Goal: Navigation & Orientation: Find specific page/section

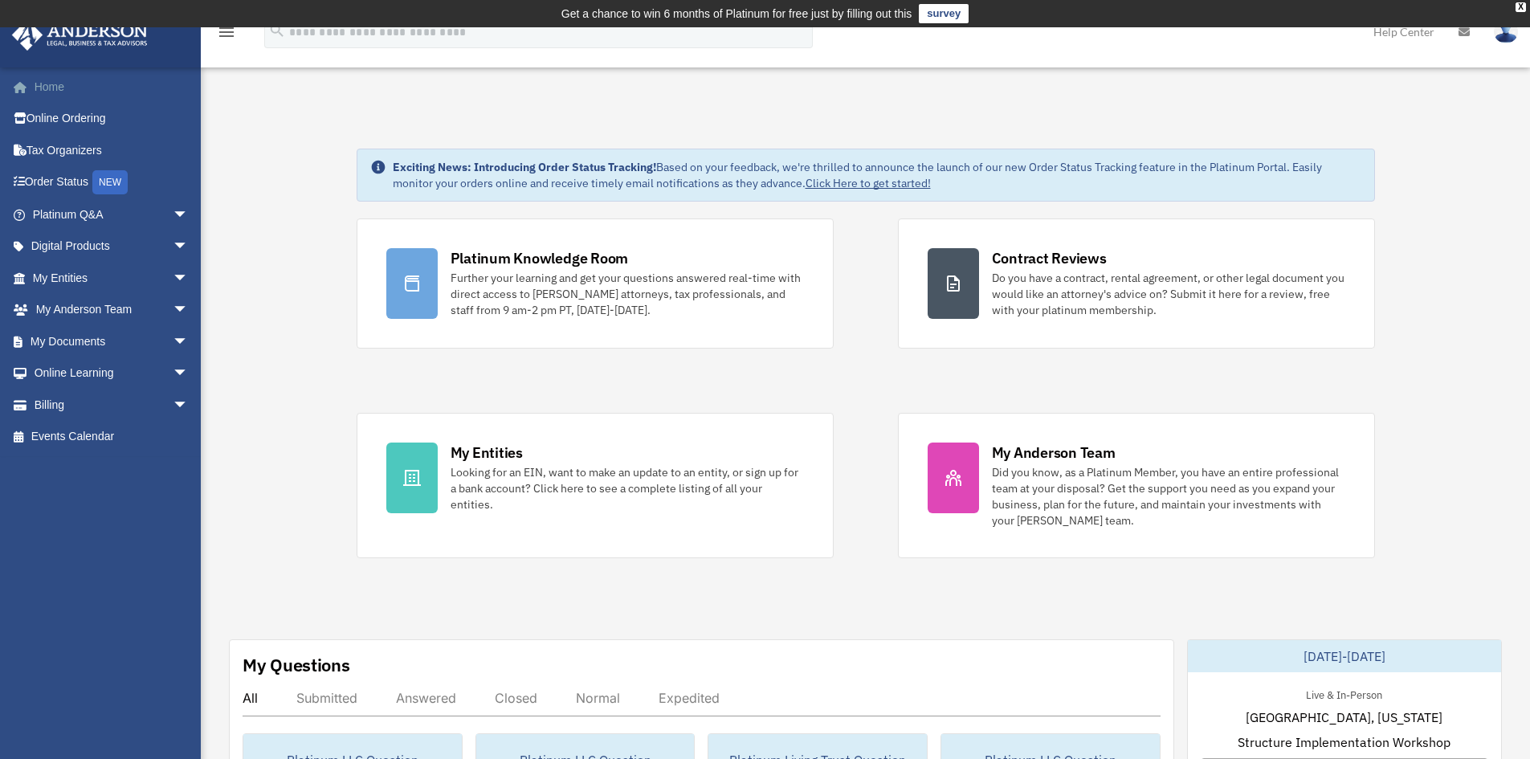
click at [50, 86] on link "Home" at bounding box center [112, 87] width 202 height 32
click at [173, 403] on span "arrow_drop_down" at bounding box center [189, 405] width 32 height 33
click at [173, 371] on span "arrow_drop_down" at bounding box center [189, 373] width 32 height 33
click at [173, 343] on span "arrow_drop_down" at bounding box center [189, 341] width 32 height 33
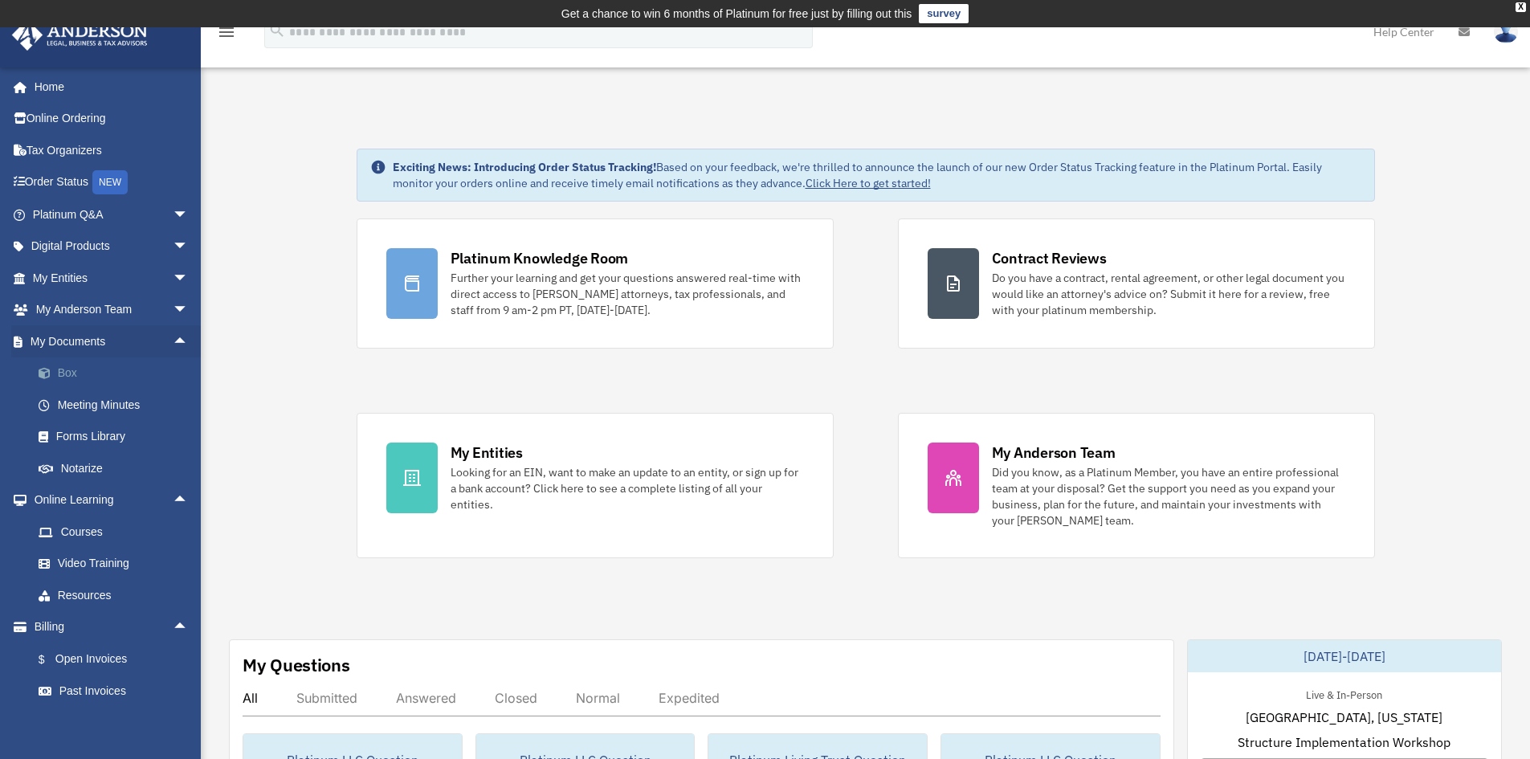
click at [60, 369] on link "Box" at bounding box center [117, 373] width 190 height 32
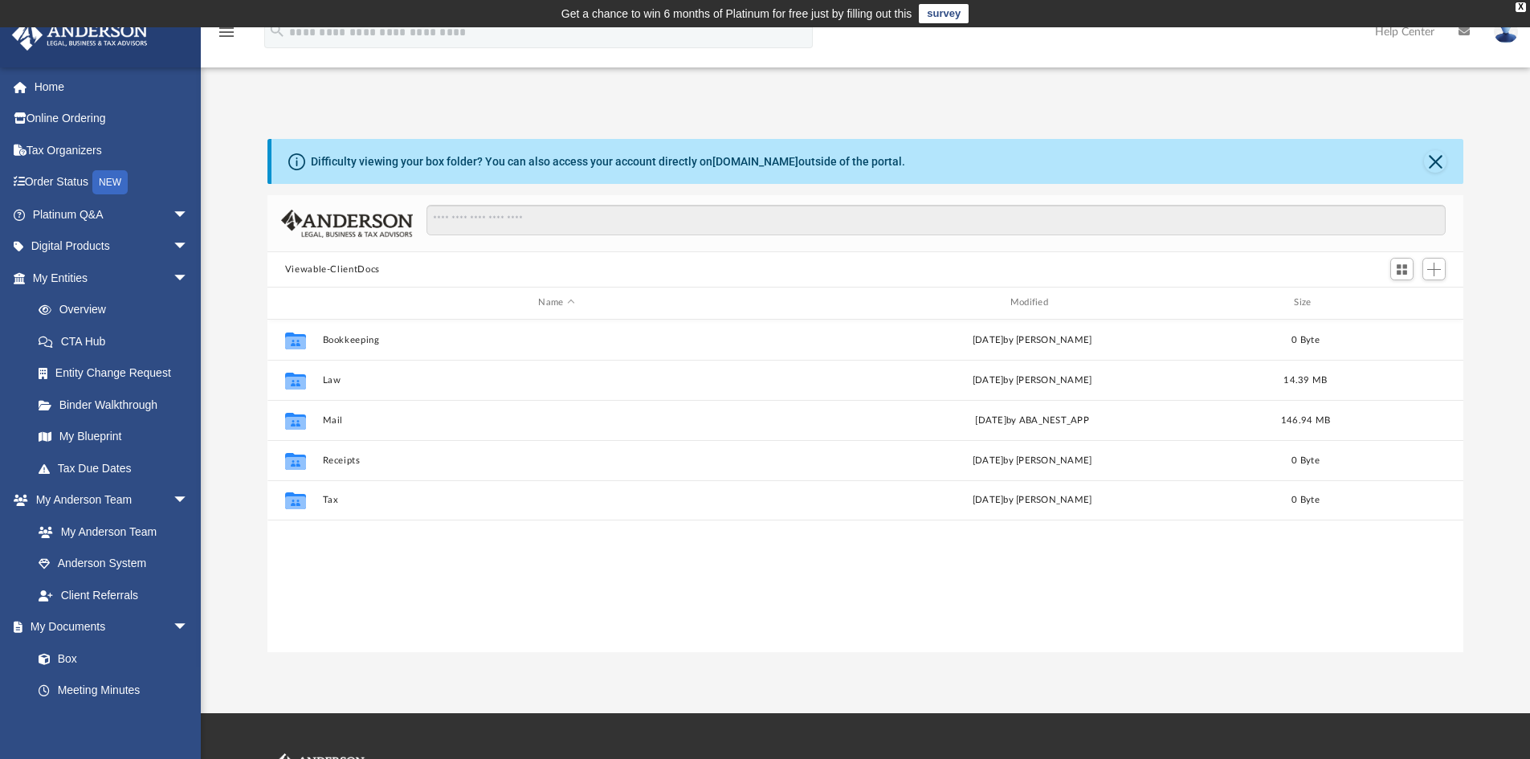
scroll to position [353, 1184]
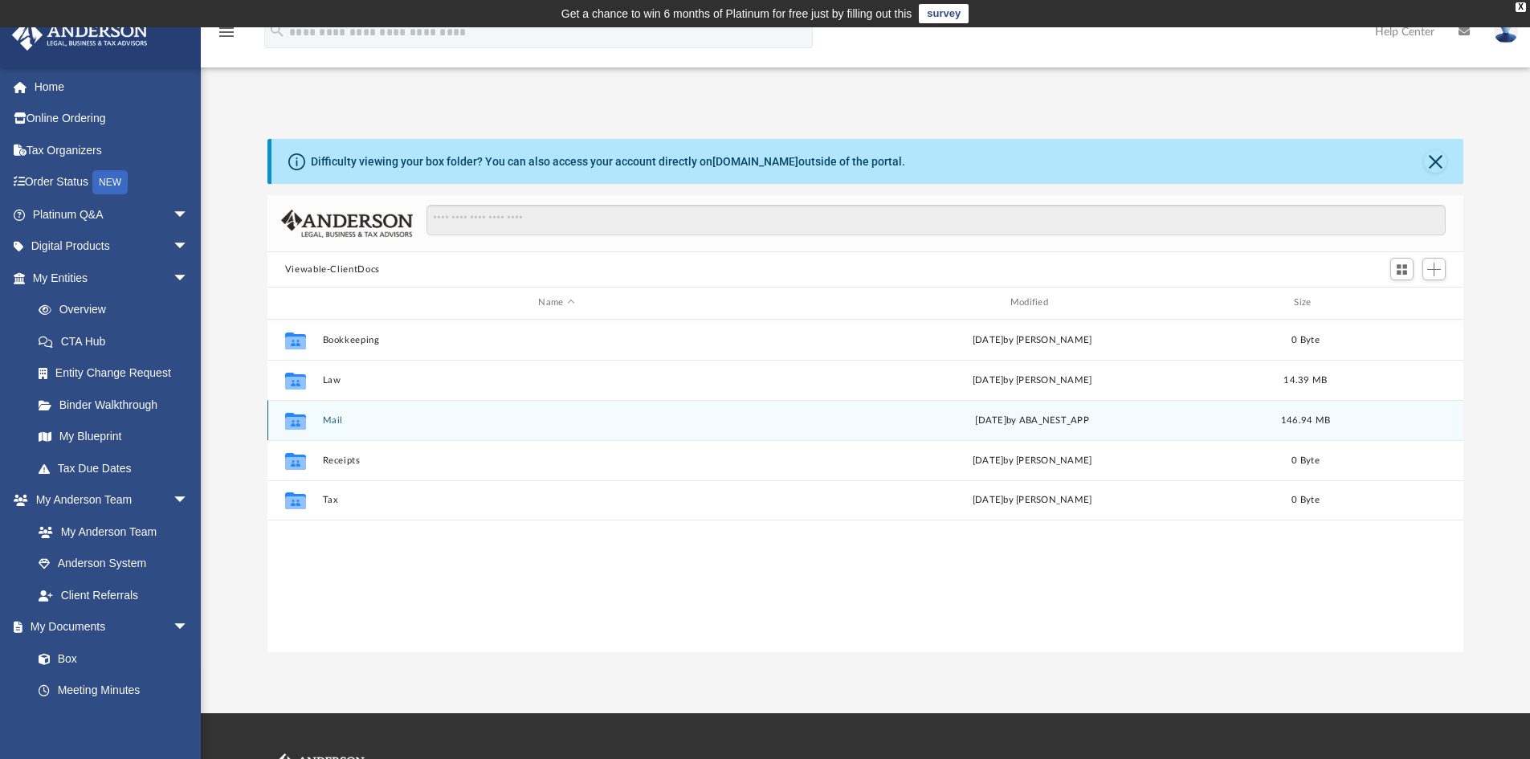
click at [328, 419] on button "Mail" at bounding box center [556, 420] width 468 height 10
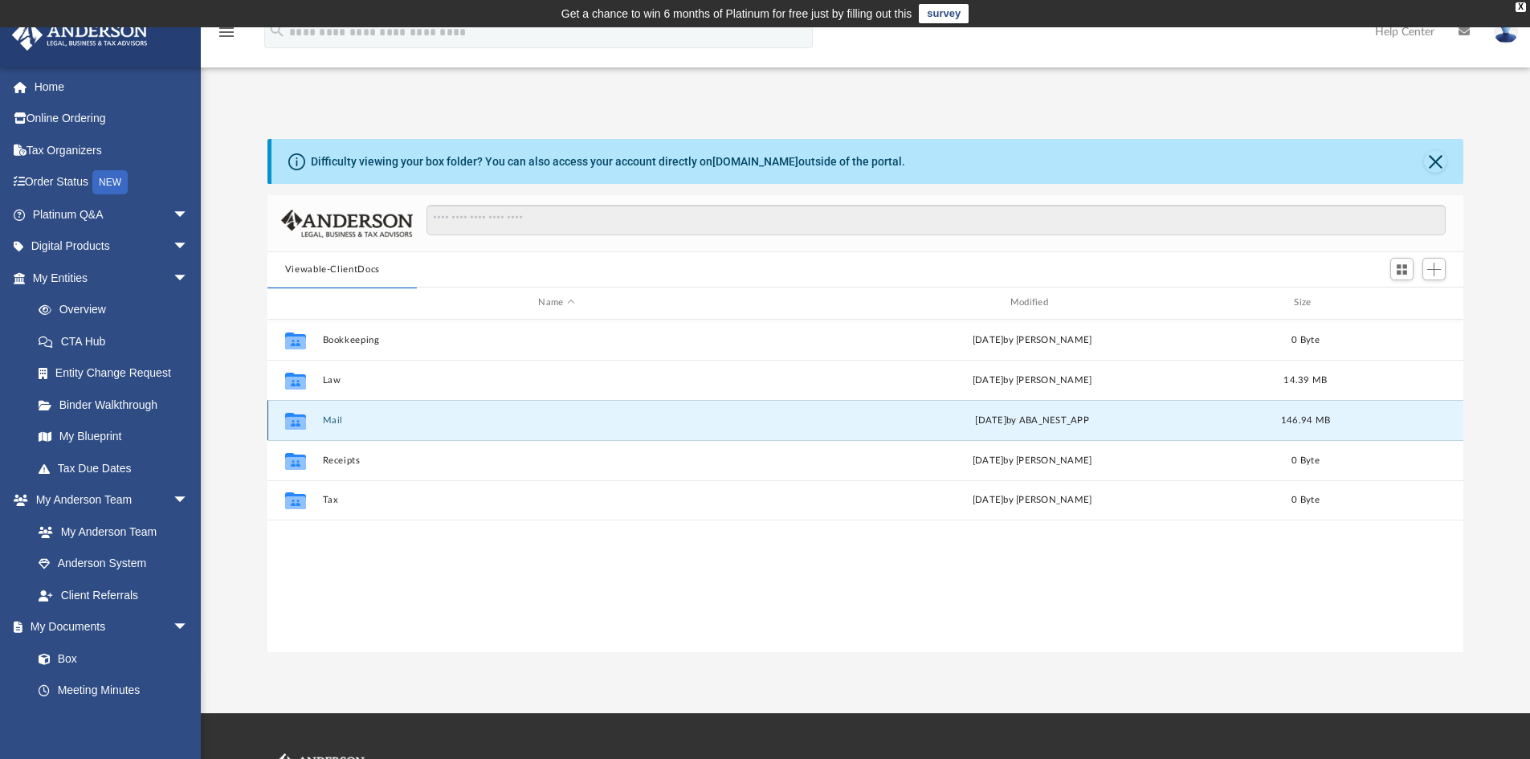
click at [330, 419] on button "Mail" at bounding box center [556, 420] width 468 height 10
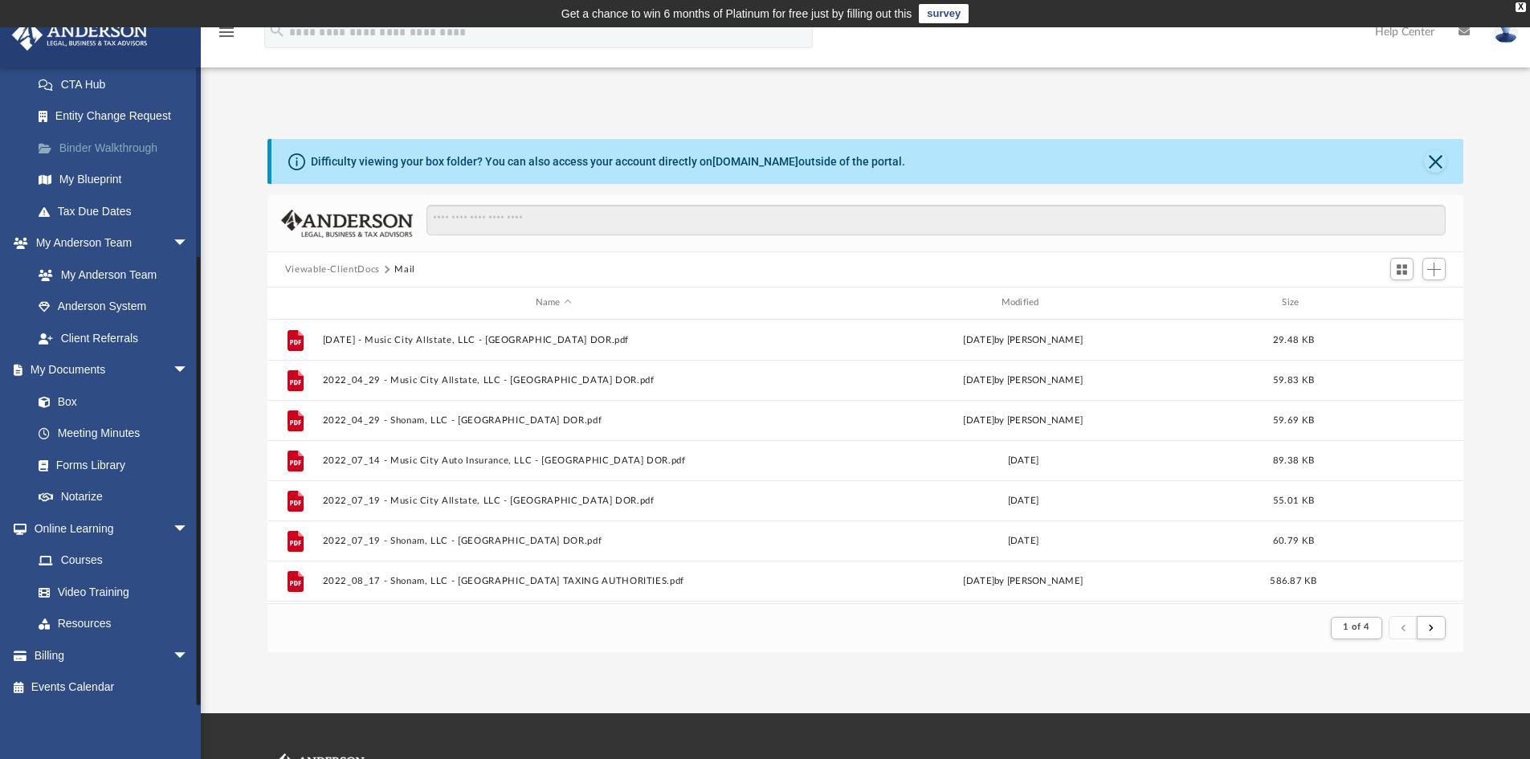
scroll to position [259, 0]
click at [71, 463] on link "Forms Library" at bounding box center [117, 463] width 190 height 32
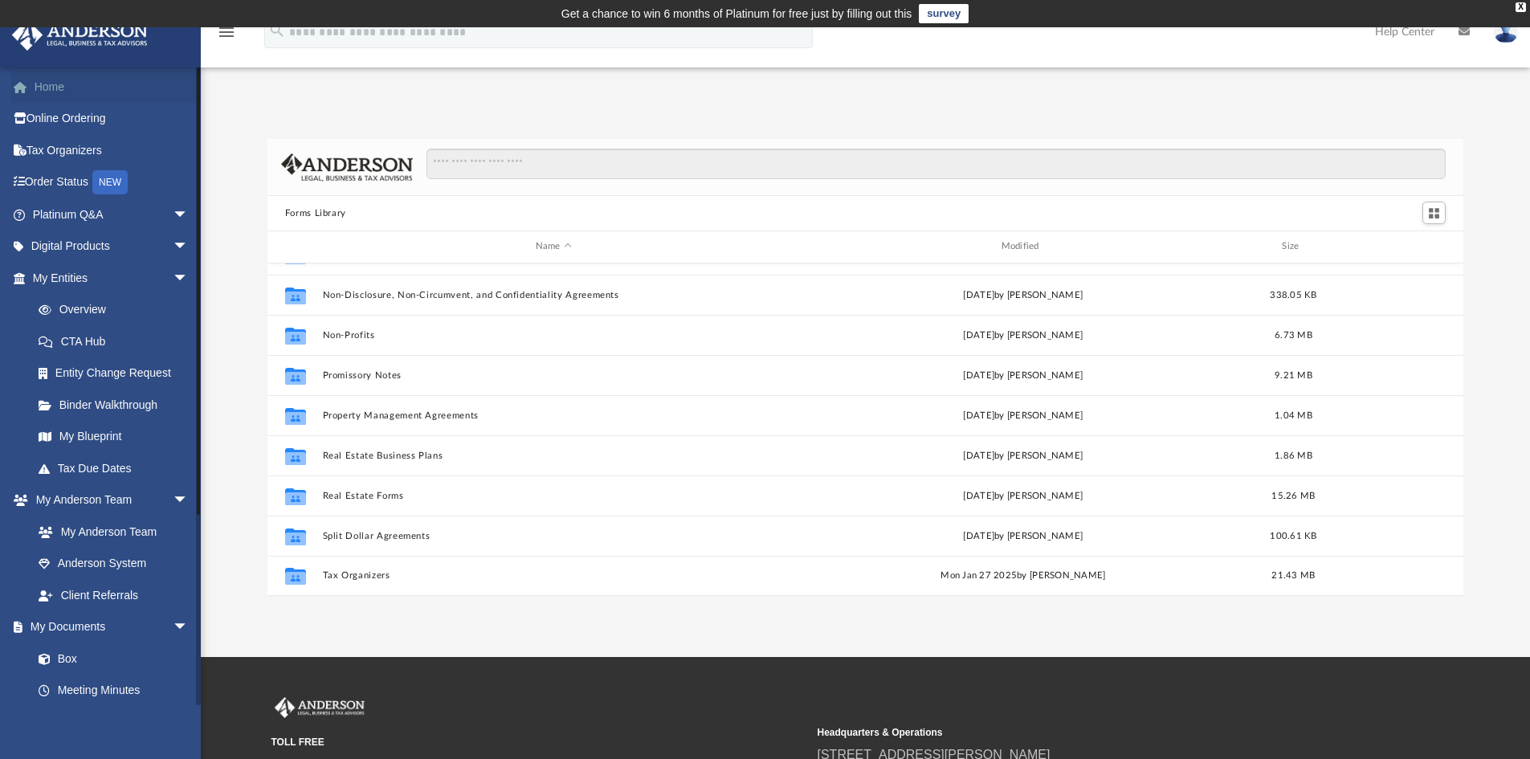
click at [51, 82] on link "Home" at bounding box center [112, 87] width 202 height 32
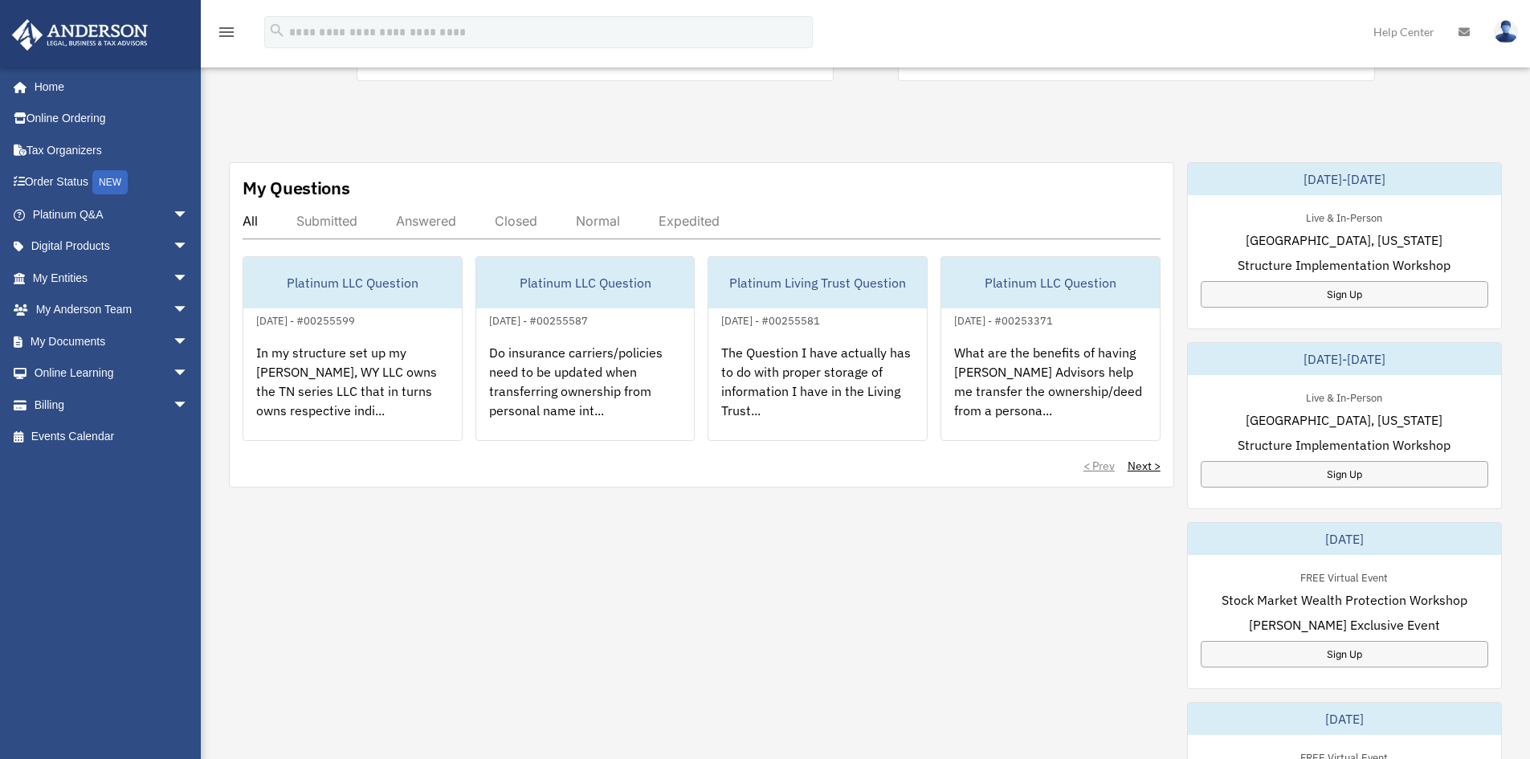
scroll to position [482, 0]
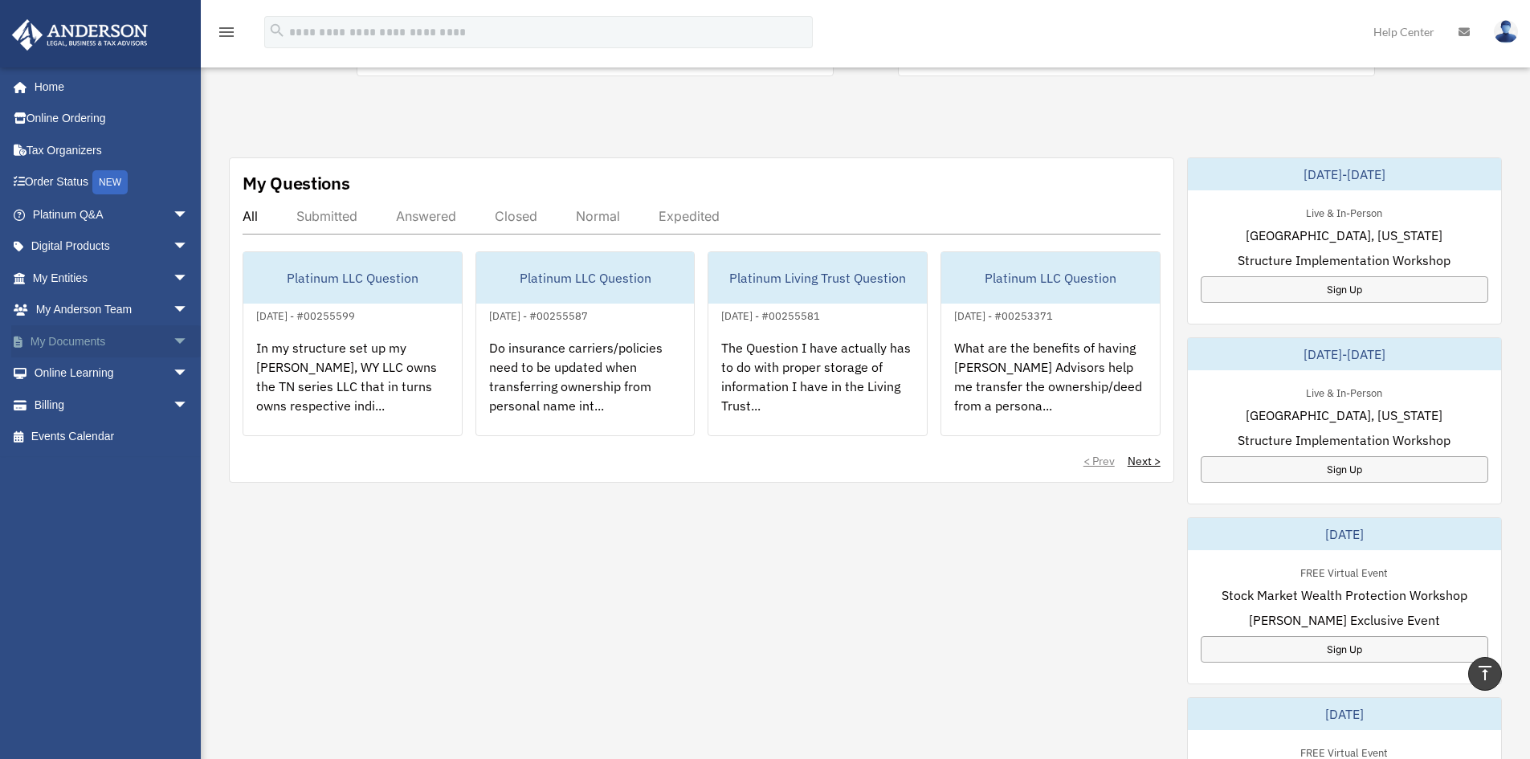
click at [111, 345] on link "My Documents arrow_drop_down" at bounding box center [112, 341] width 202 height 32
click at [173, 339] on span "arrow_drop_down" at bounding box center [189, 341] width 32 height 33
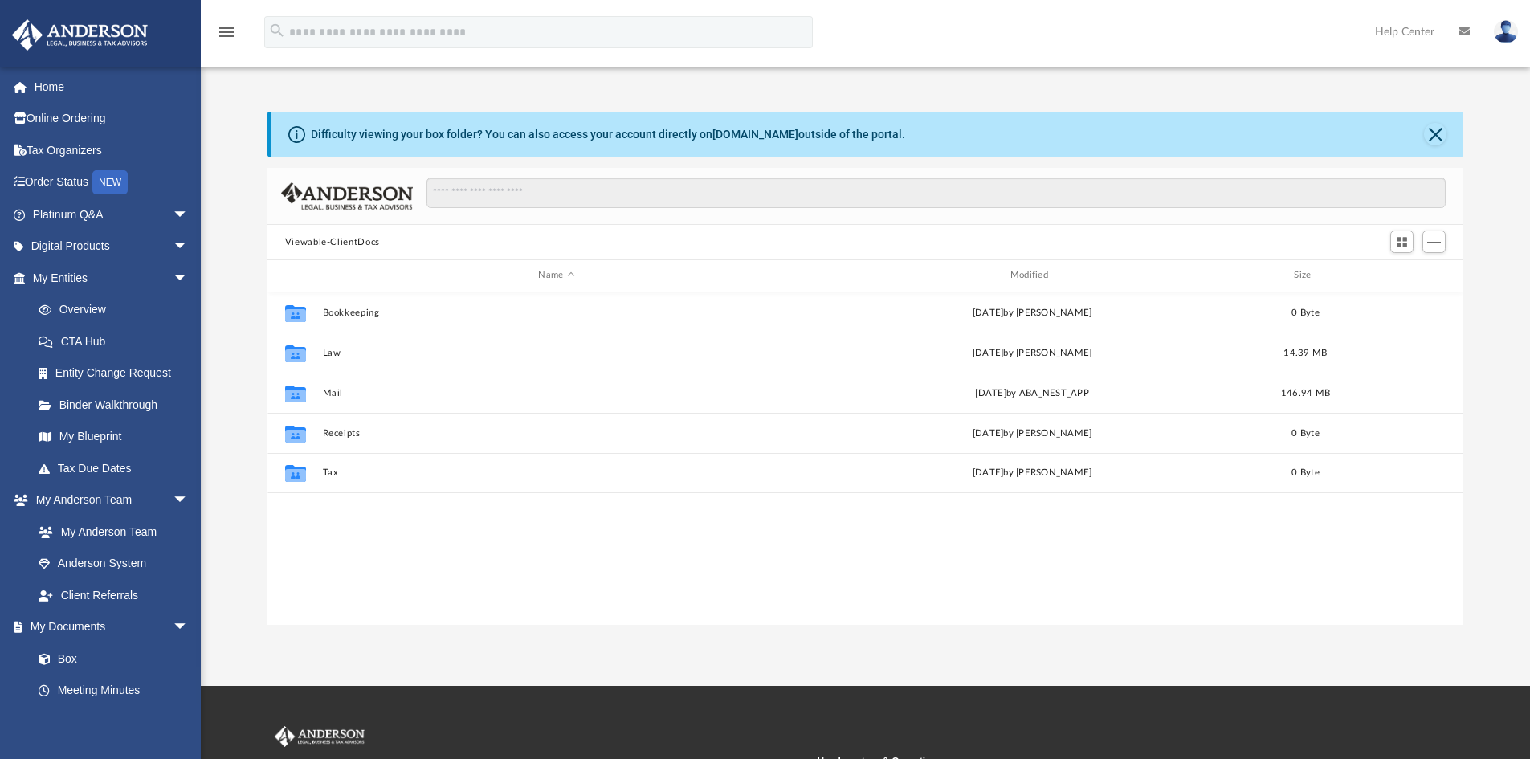
scroll to position [353, 1184]
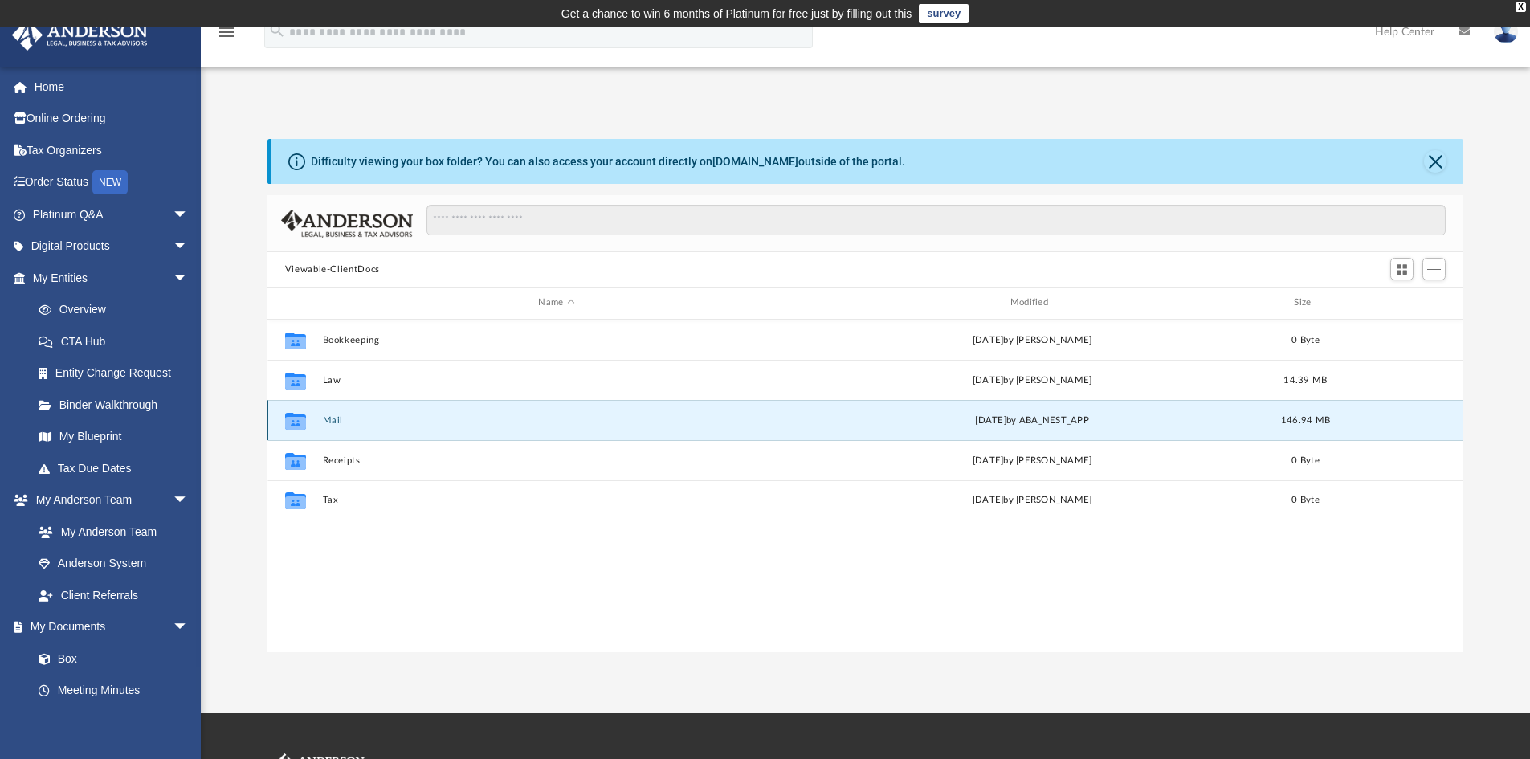
click at [331, 415] on button "Mail" at bounding box center [556, 420] width 468 height 10
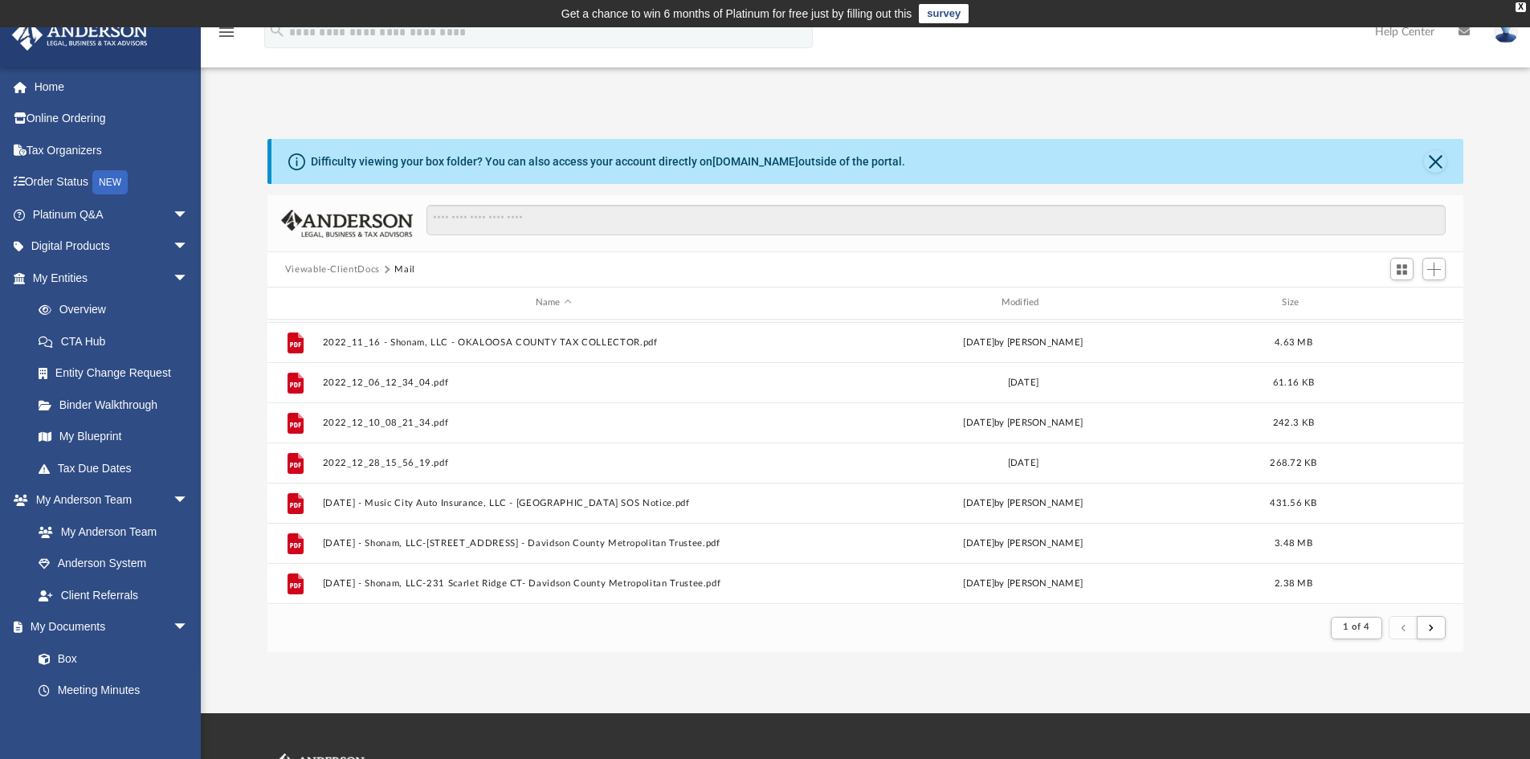
scroll to position [0, 0]
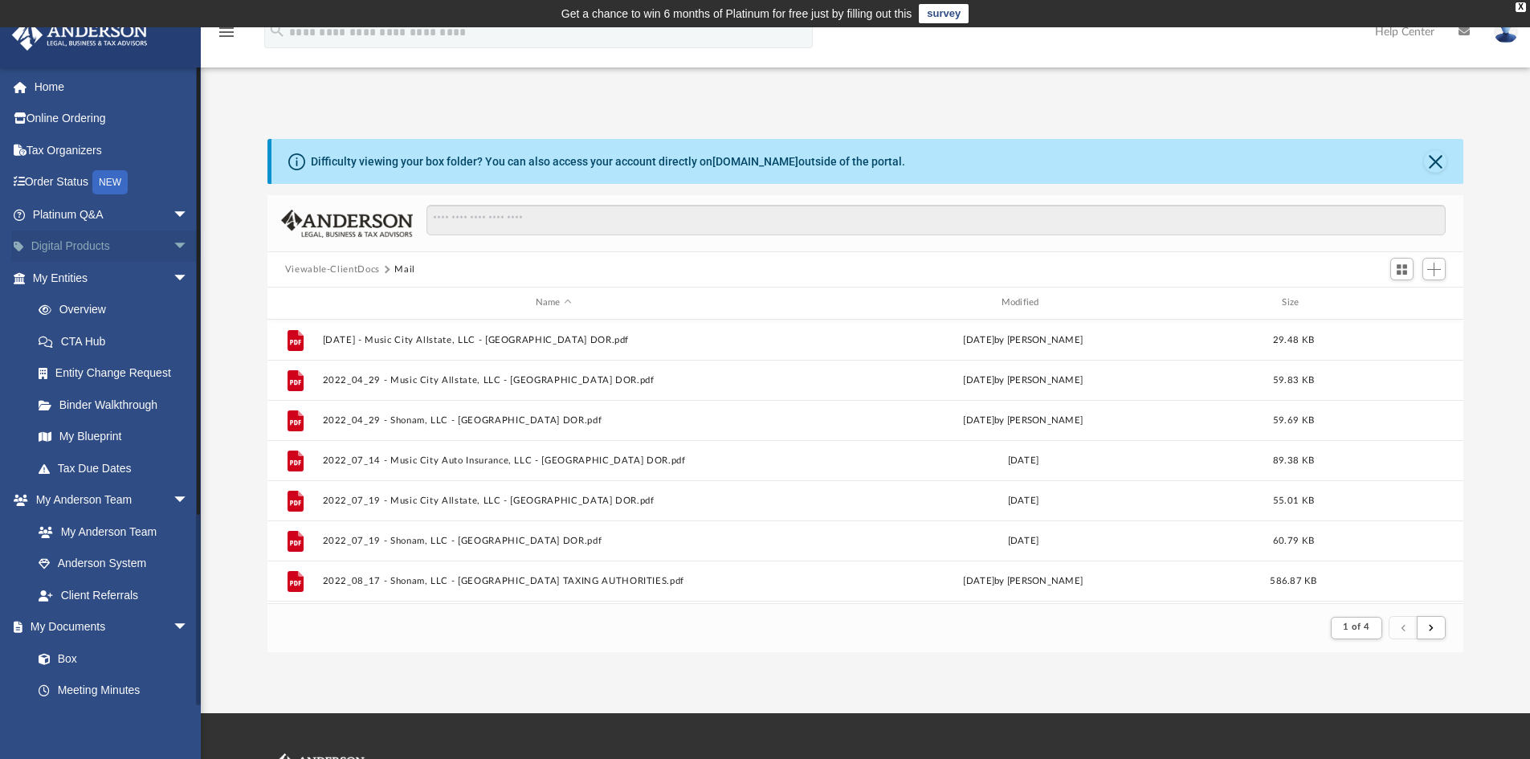
click at [173, 242] on span "arrow_drop_down" at bounding box center [189, 246] width 32 height 33
click at [173, 212] on span "arrow_drop_down" at bounding box center [189, 214] width 32 height 33
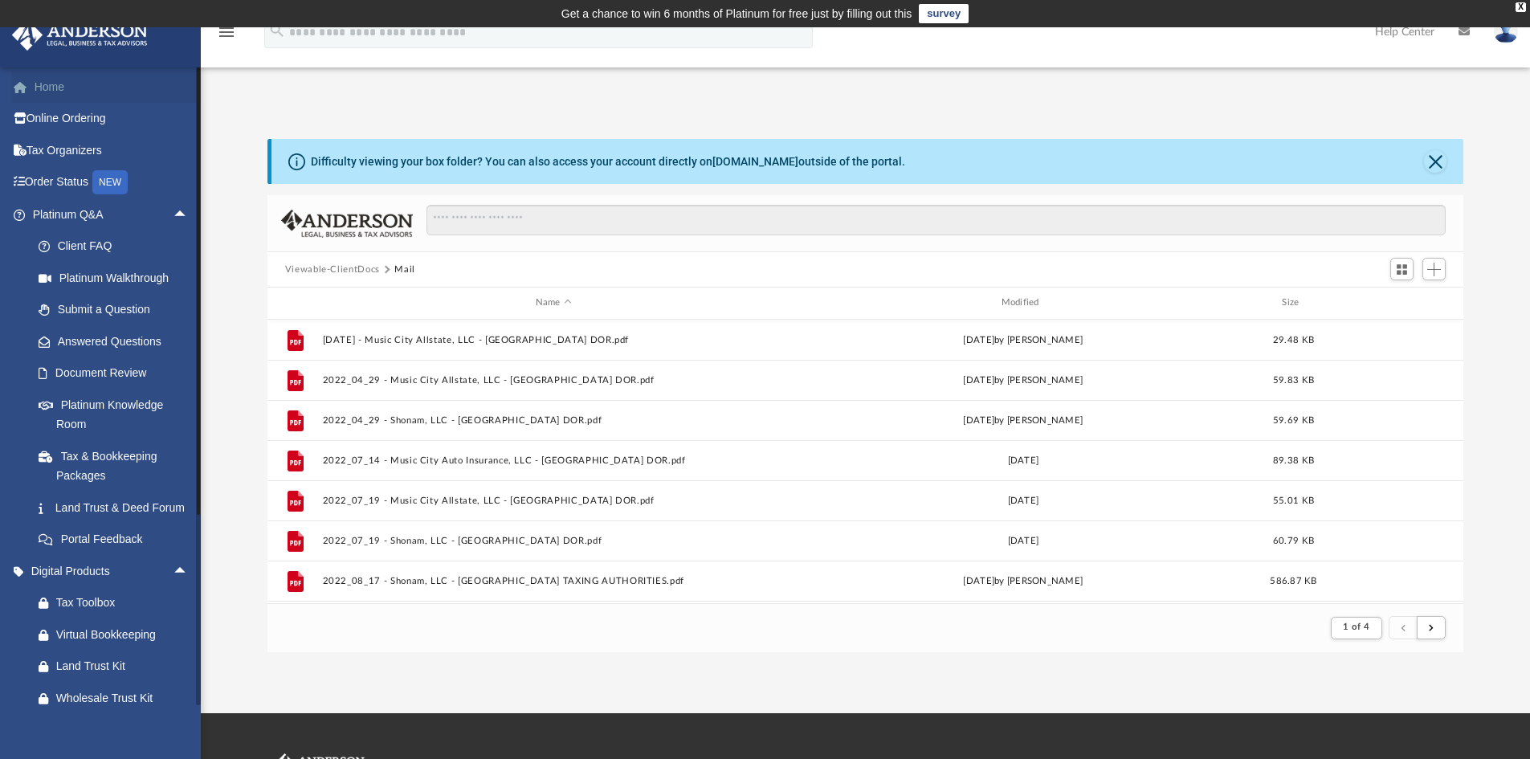
click at [51, 88] on link "Home" at bounding box center [112, 87] width 202 height 32
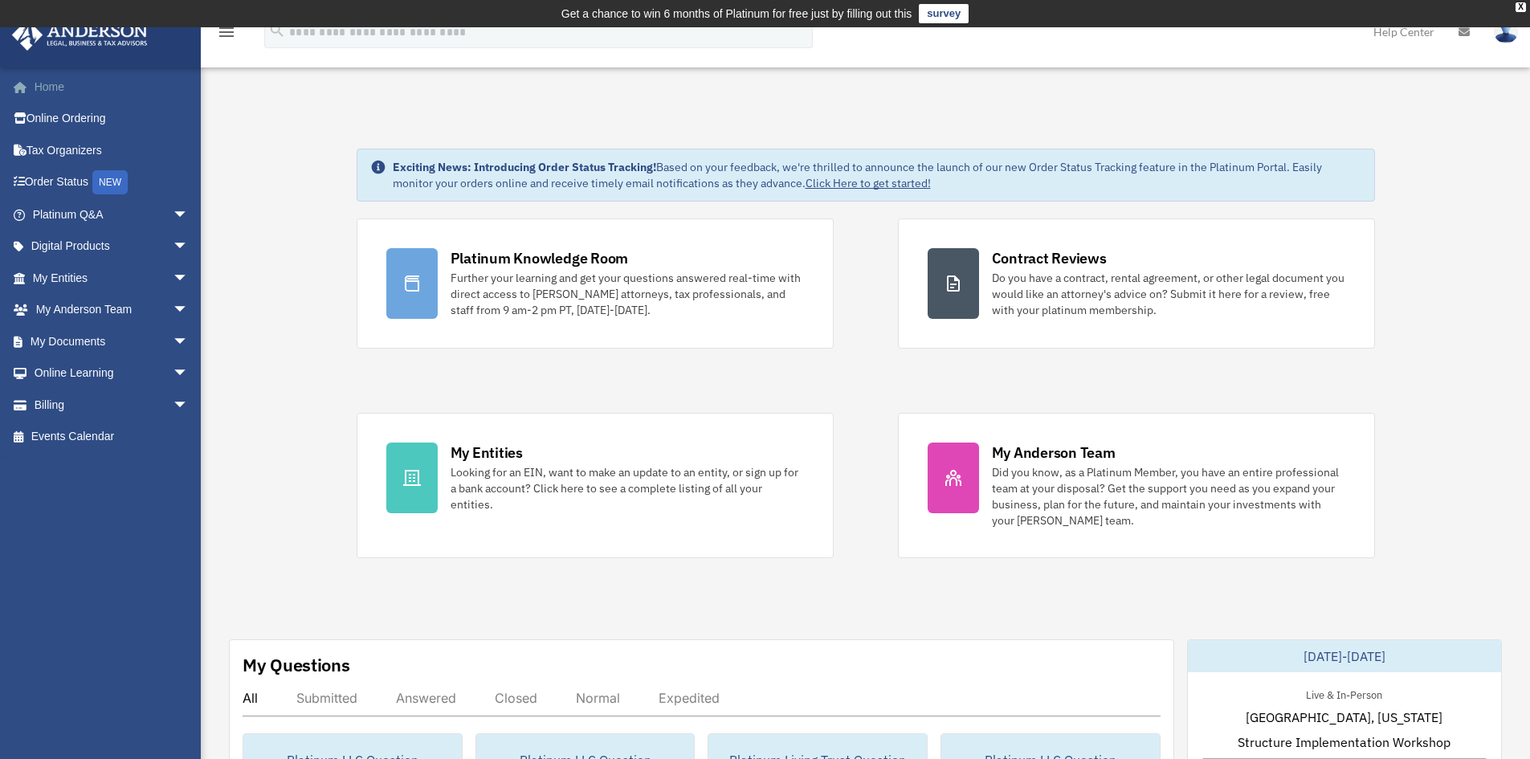
click at [52, 84] on link "Home" at bounding box center [112, 87] width 202 height 32
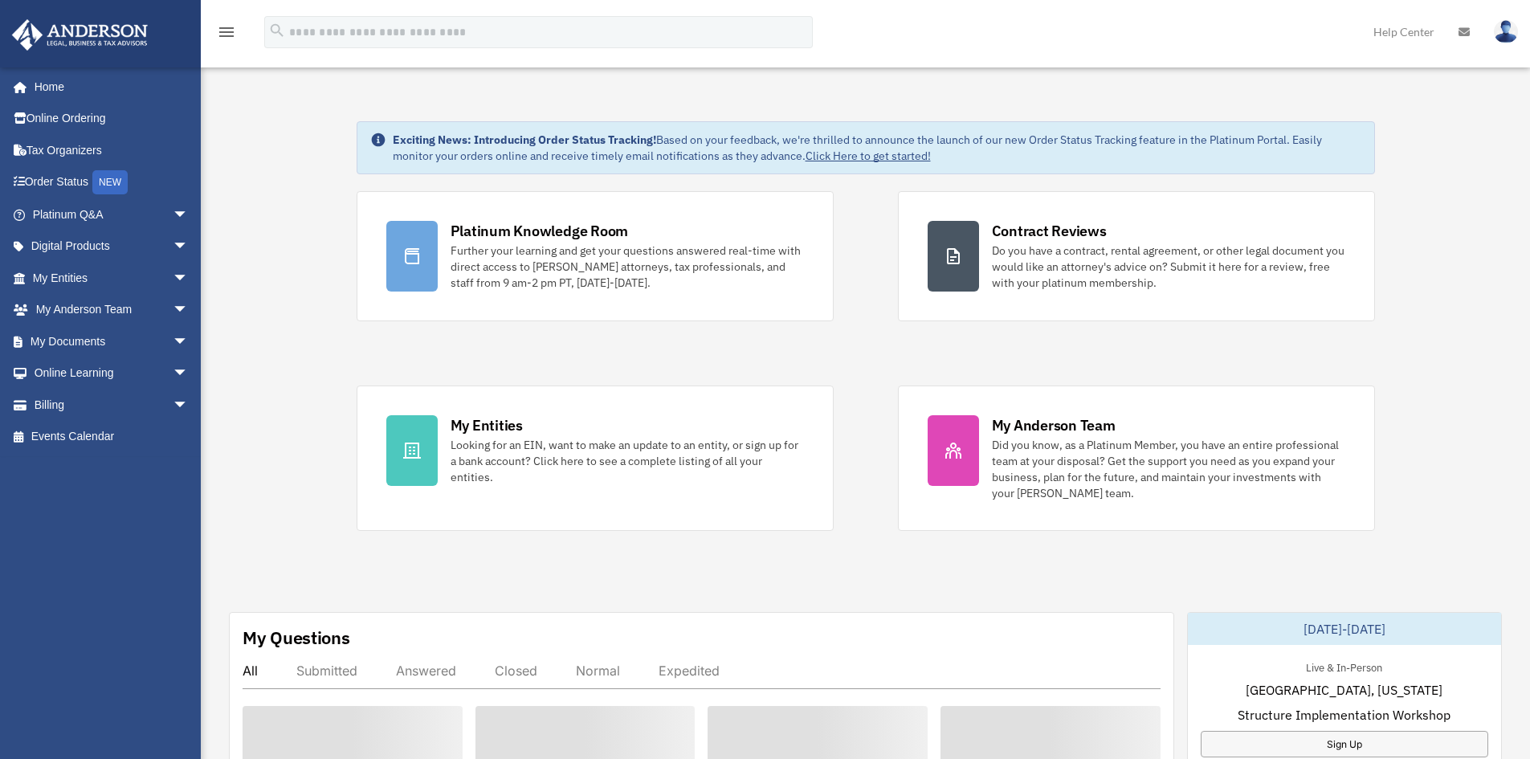
click at [1462, 31] on icon at bounding box center [1463, 32] width 11 height 11
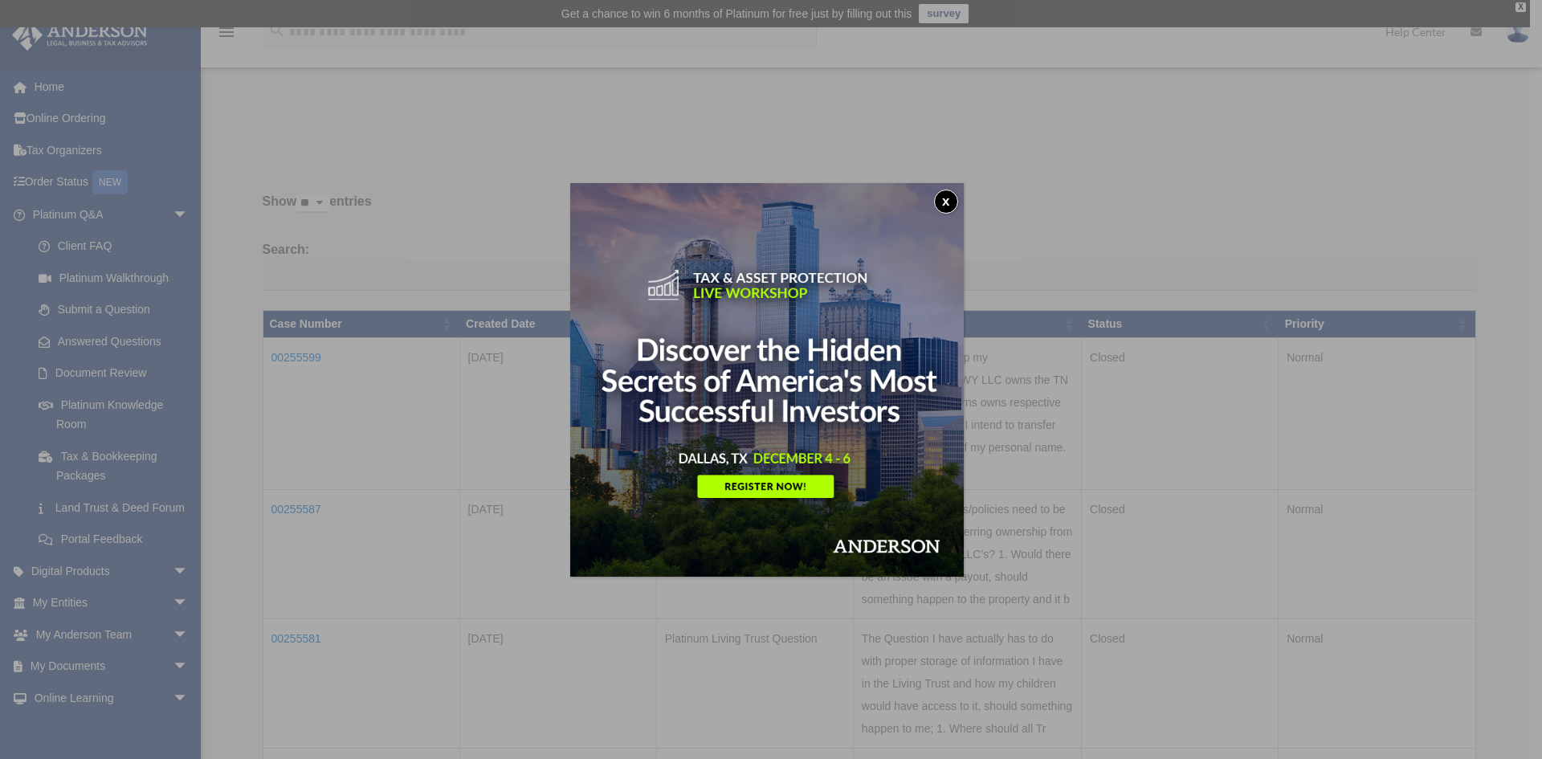
click at [950, 201] on button "x" at bounding box center [946, 202] width 24 height 24
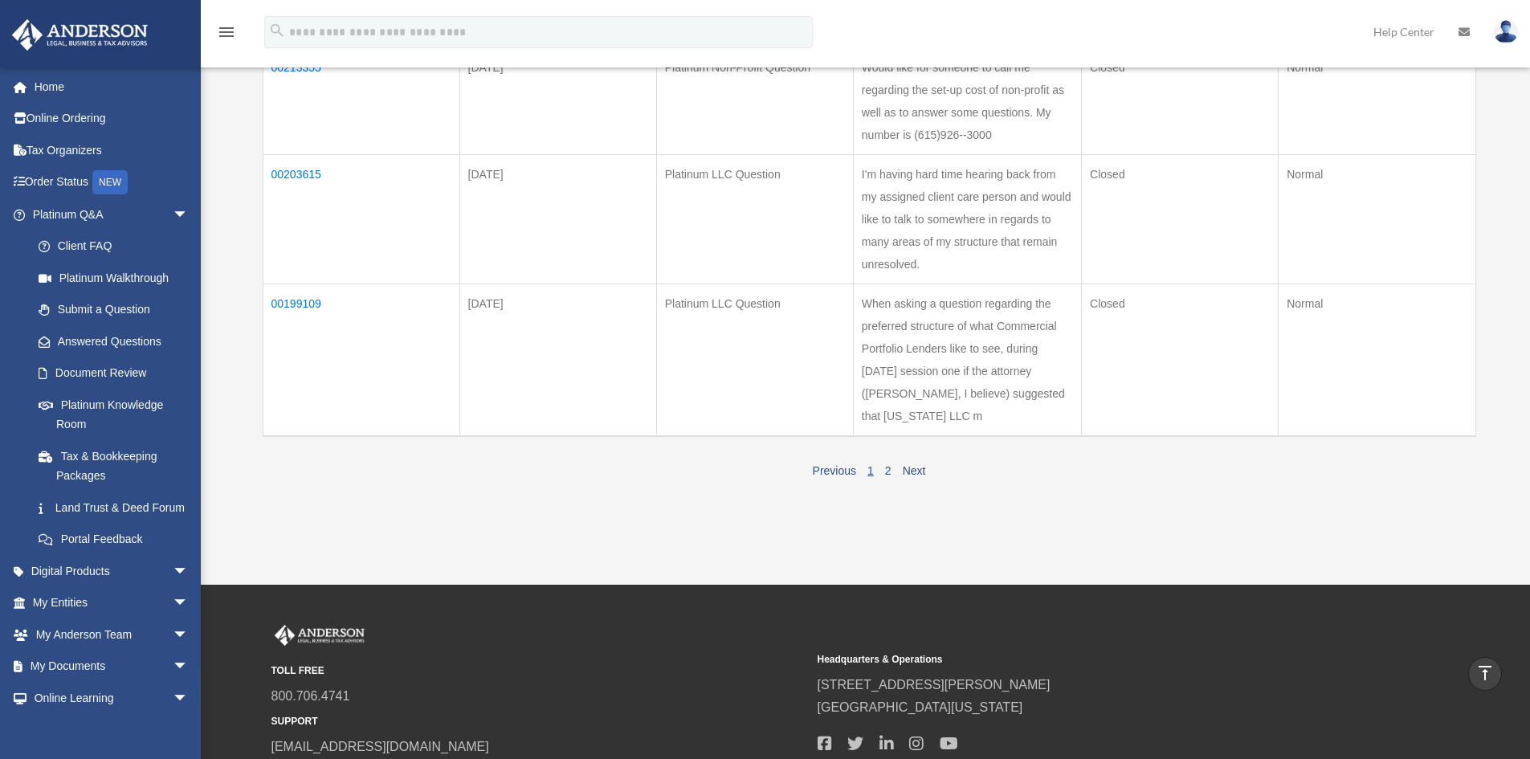
scroll to position [1365, 0]
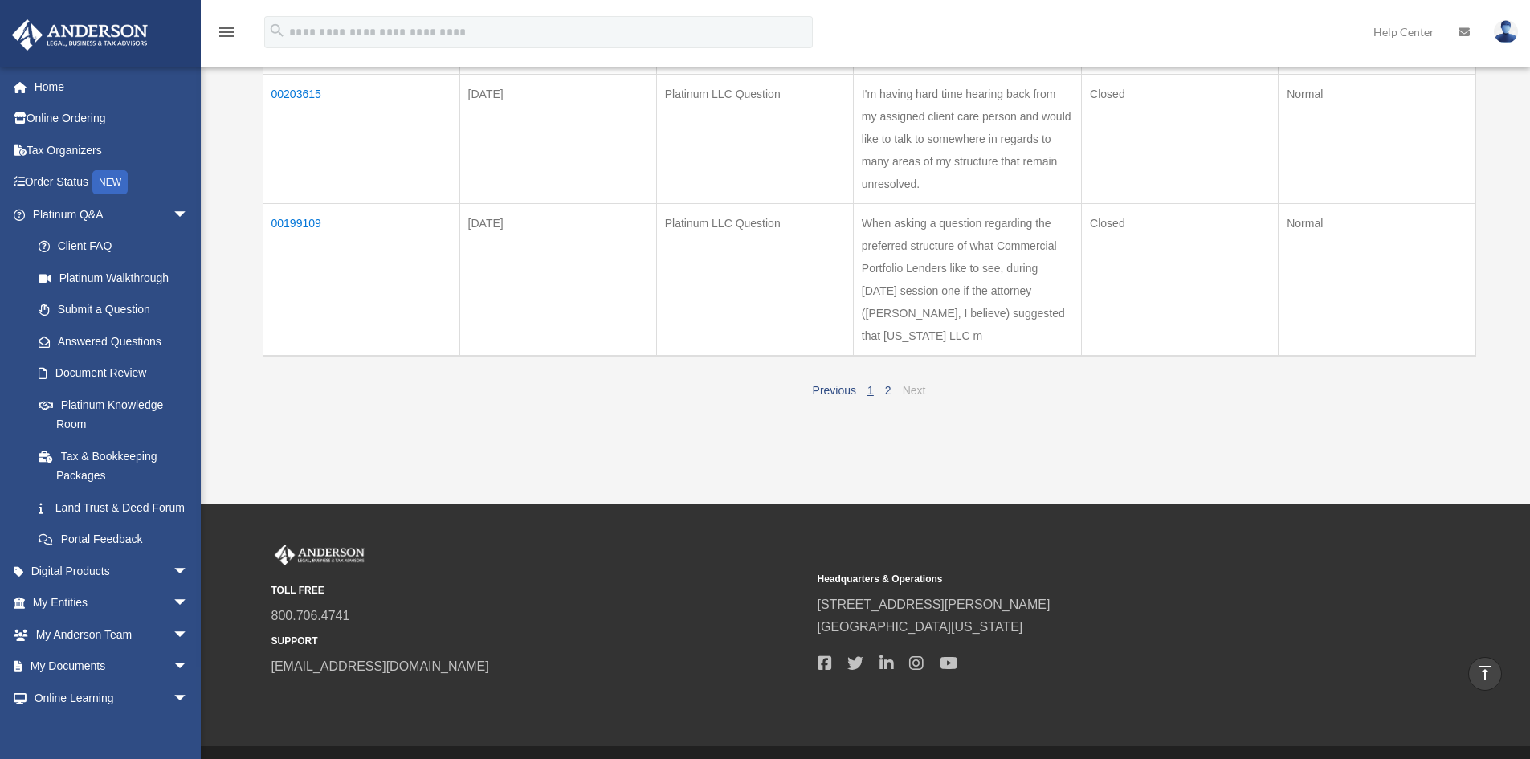
click at [907, 384] on link "Next" at bounding box center [914, 390] width 23 height 13
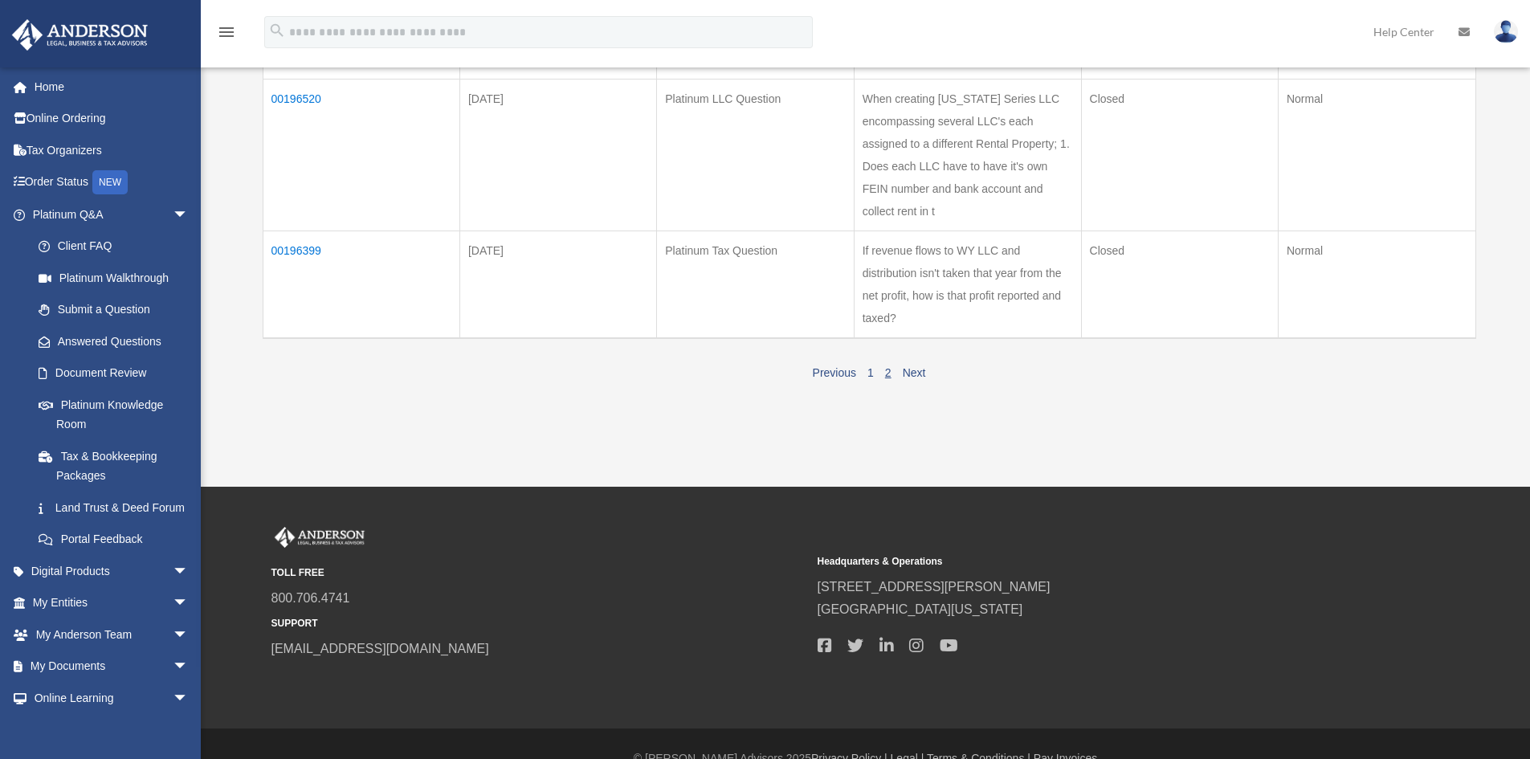
scroll to position [826, 0]
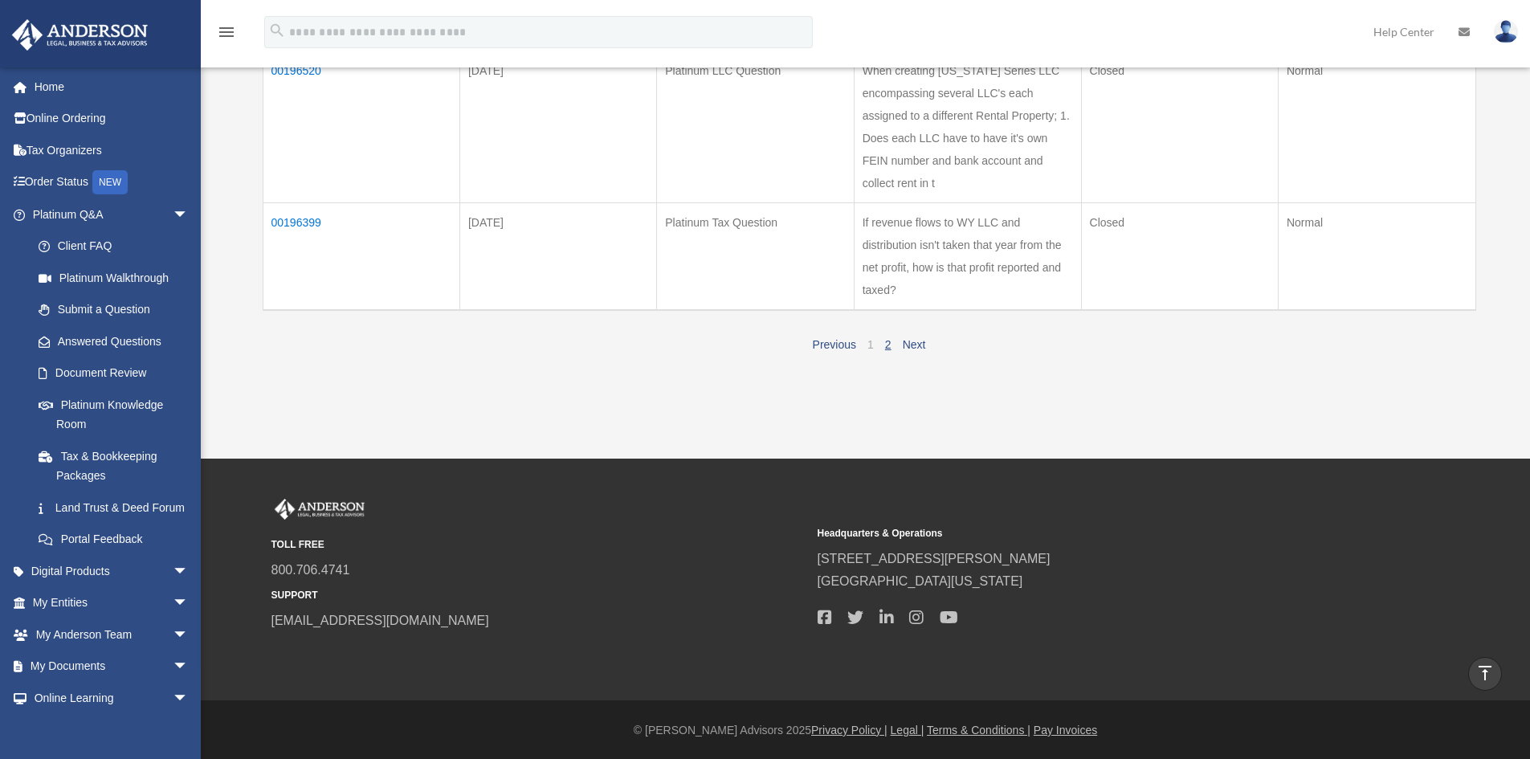
click at [868, 341] on link "1" at bounding box center [870, 344] width 6 height 13
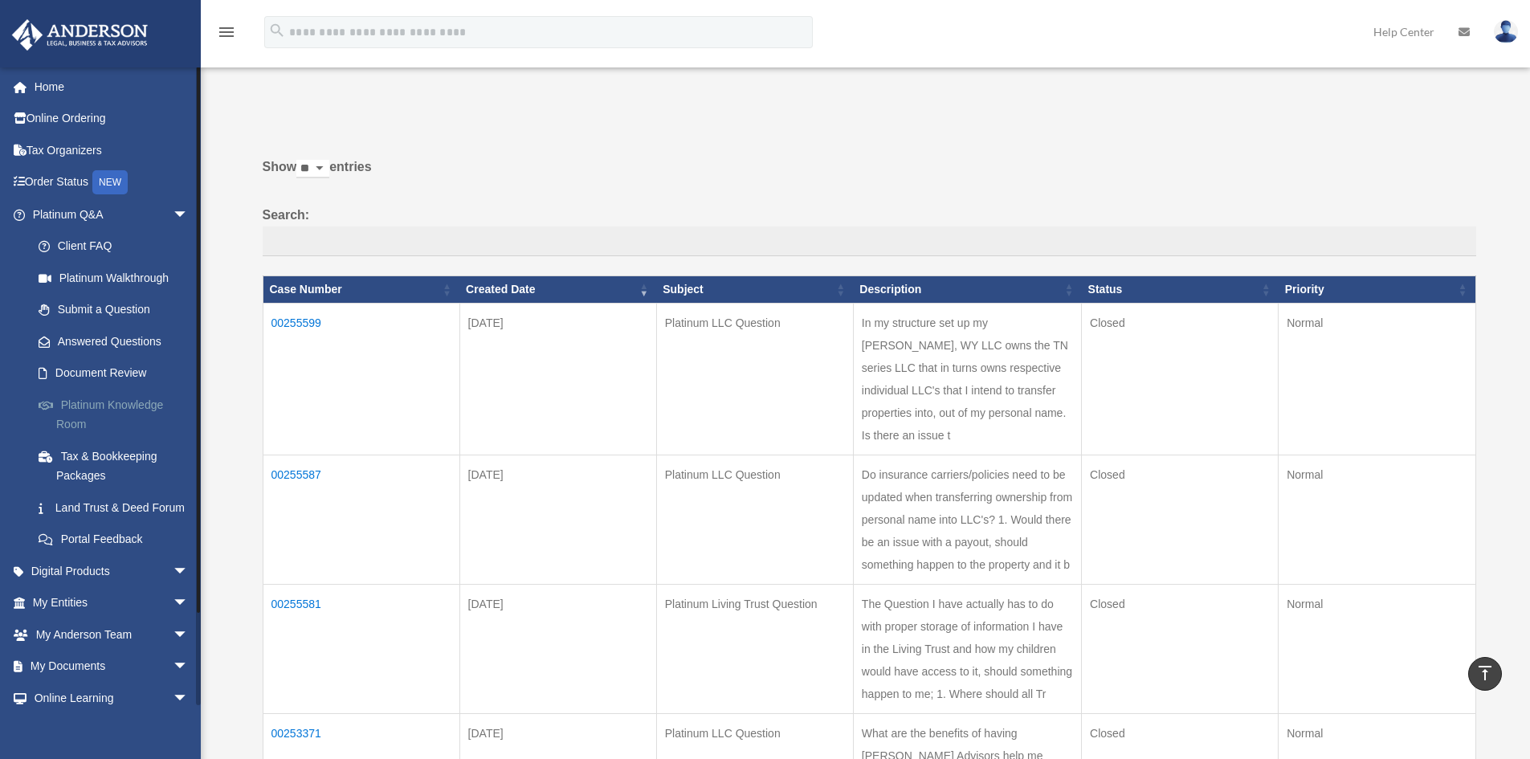
scroll to position [0, 0]
